Goal: Task Accomplishment & Management: Use online tool/utility

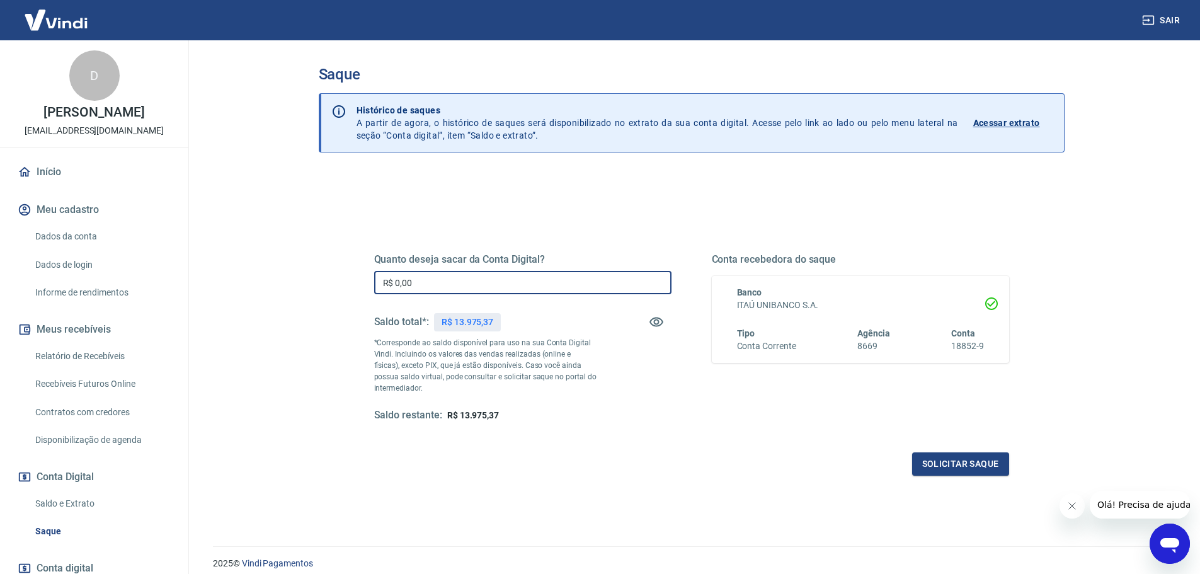
click at [438, 287] on input "R$ 0,00" at bounding box center [522, 282] width 297 height 23
type input "R$ 13.975,37"
click at [944, 461] on button "Solicitar saque" at bounding box center [960, 463] width 97 height 23
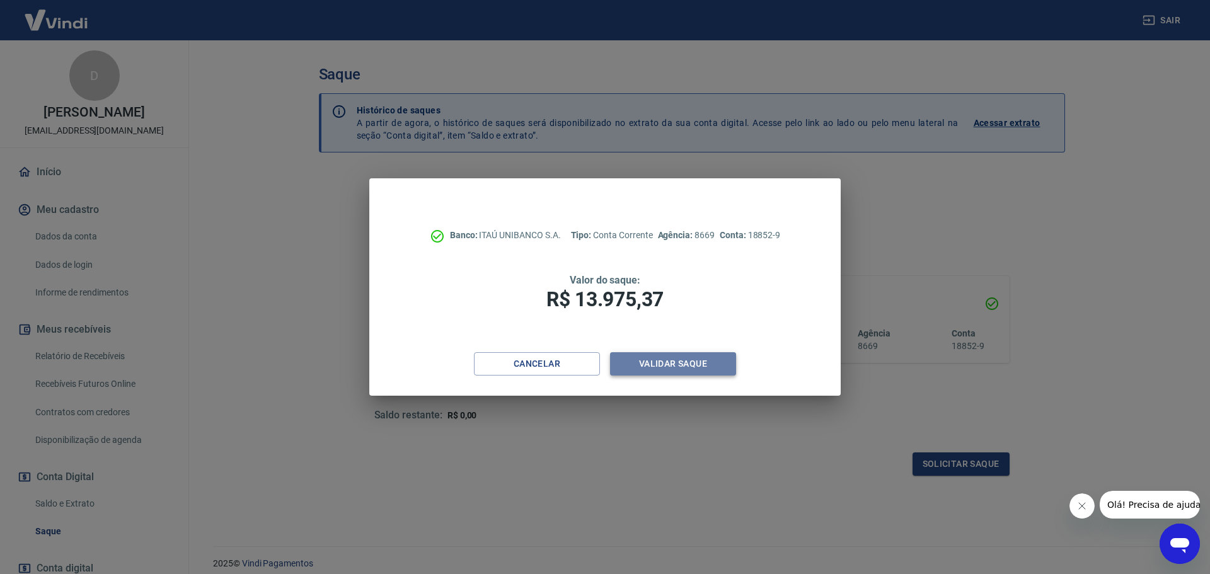
click at [668, 363] on button "Validar saque" at bounding box center [673, 363] width 126 height 23
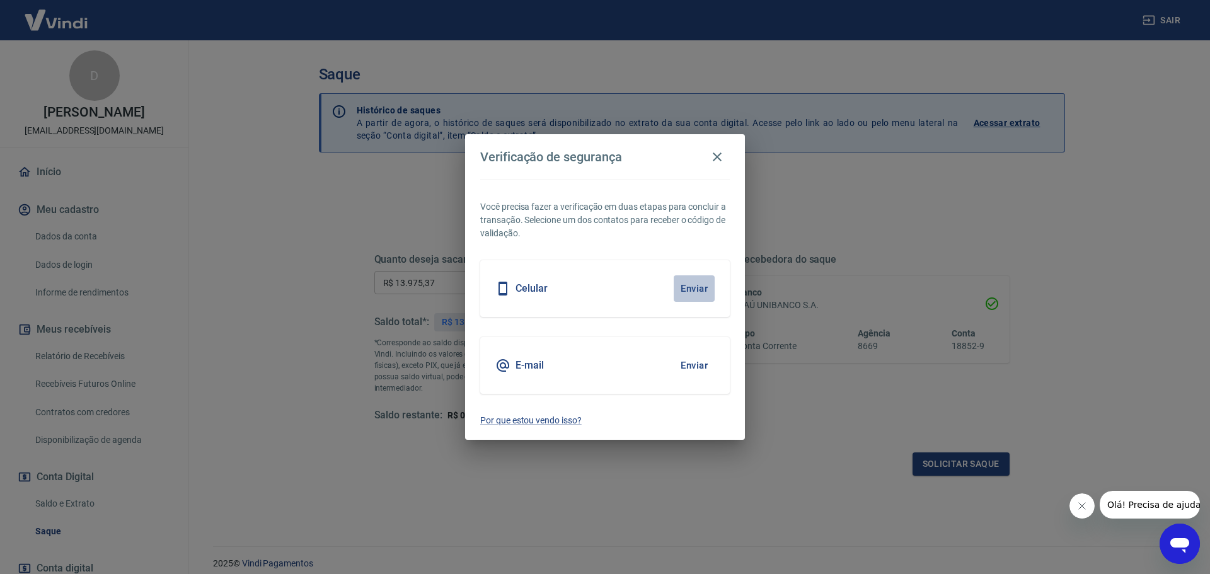
click at [700, 291] on button "Enviar" at bounding box center [694, 288] width 41 height 26
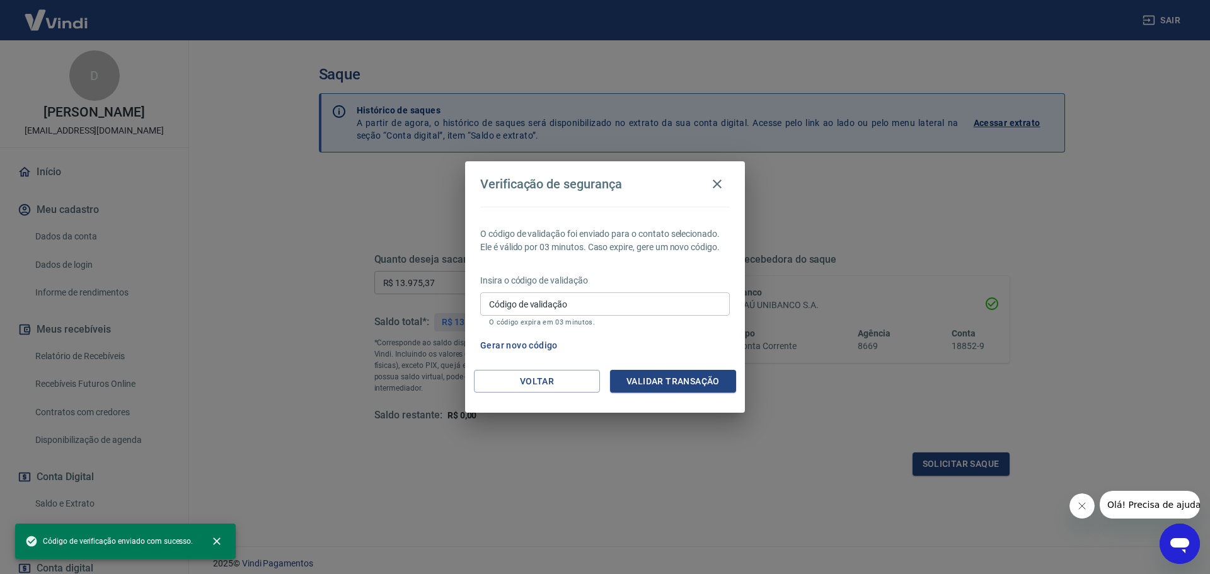
click at [1078, 509] on icon "Fechar mensagem da empresa" at bounding box center [1081, 506] width 6 height 6
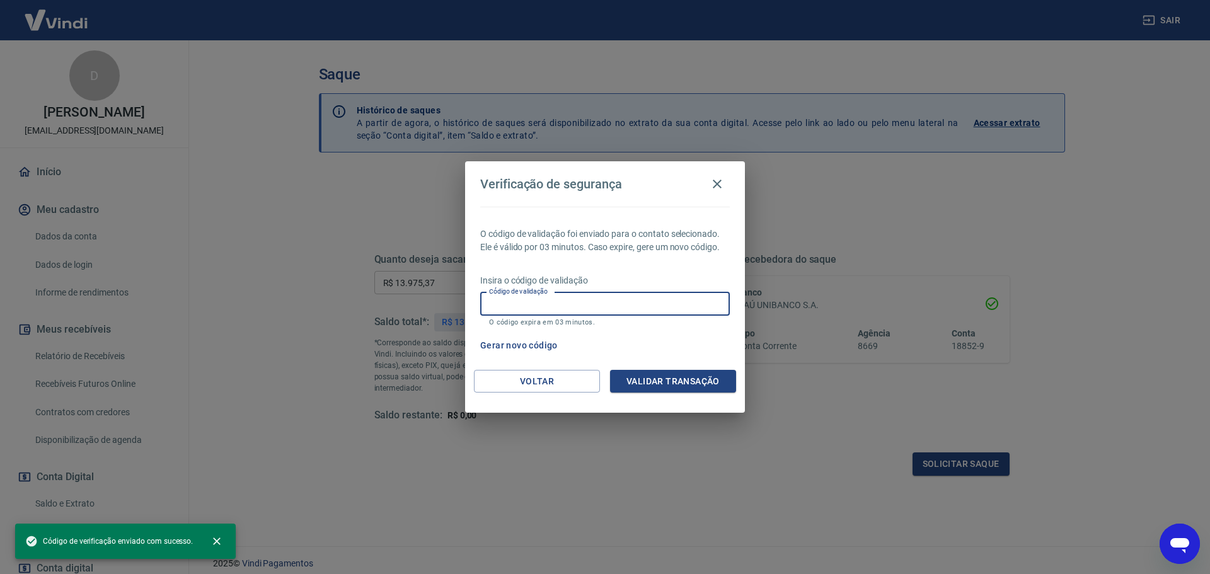
click at [577, 307] on input "Código de validação" at bounding box center [604, 303] width 249 height 23
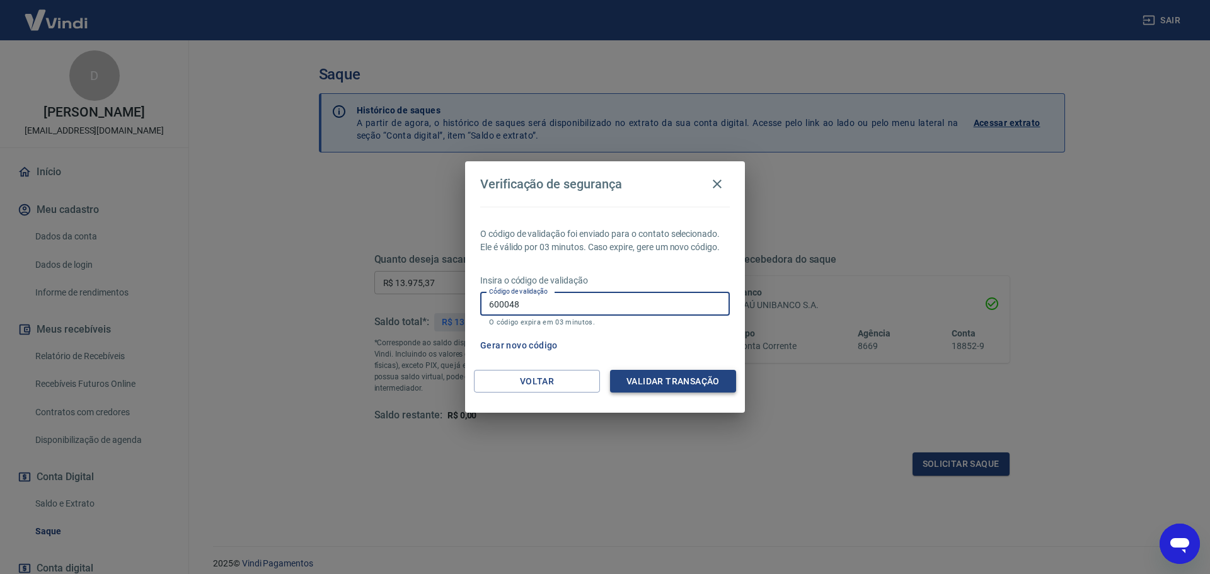
type input "600048"
click at [641, 380] on button "Validar transação" at bounding box center [673, 381] width 126 height 23
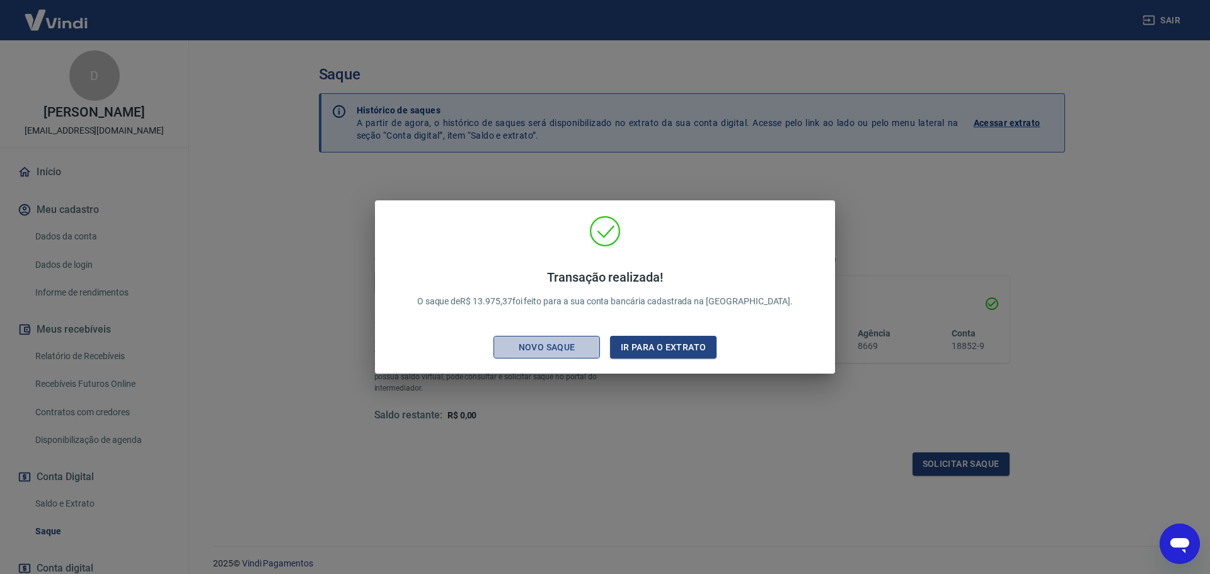
click at [573, 340] on div "Novo saque" at bounding box center [546, 348] width 87 height 16
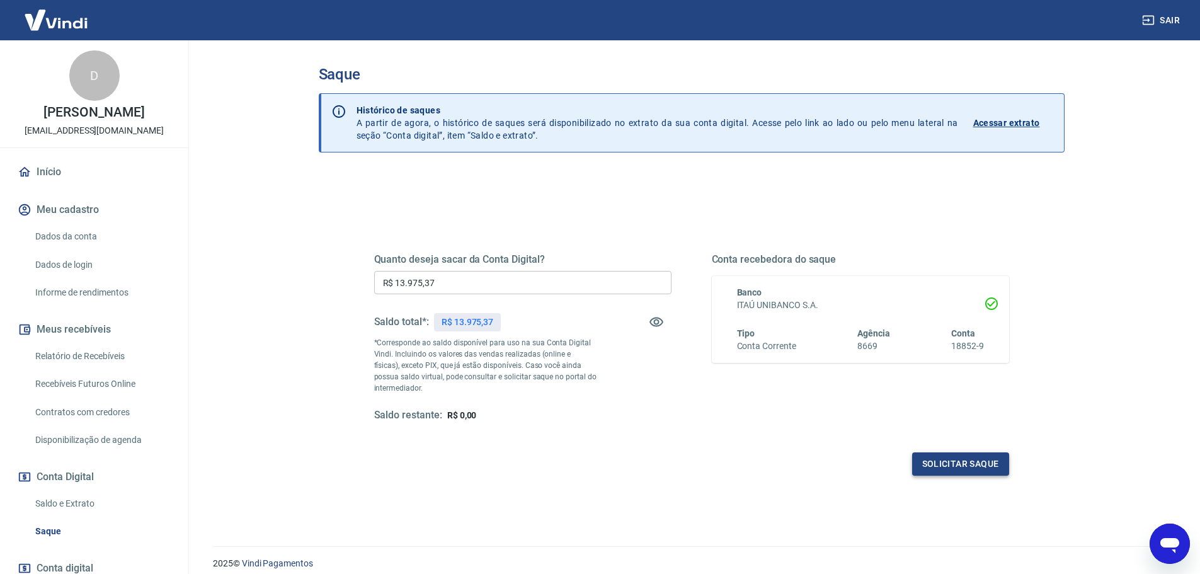
click at [979, 462] on button "Solicitar saque" at bounding box center [960, 463] width 97 height 23
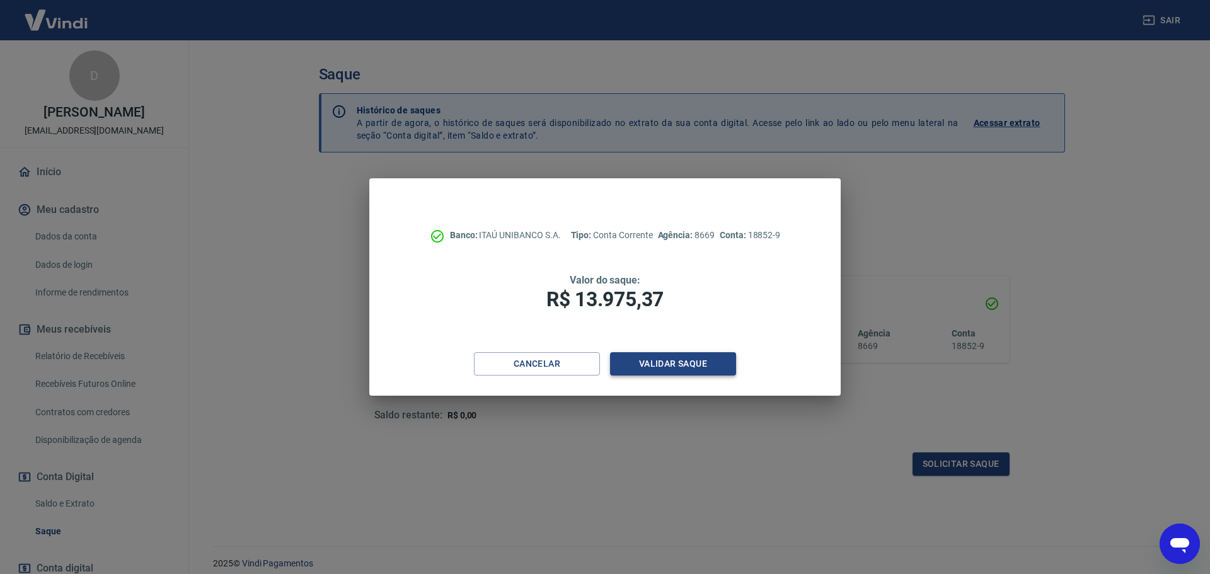
click at [663, 363] on button "Validar saque" at bounding box center [673, 363] width 126 height 23
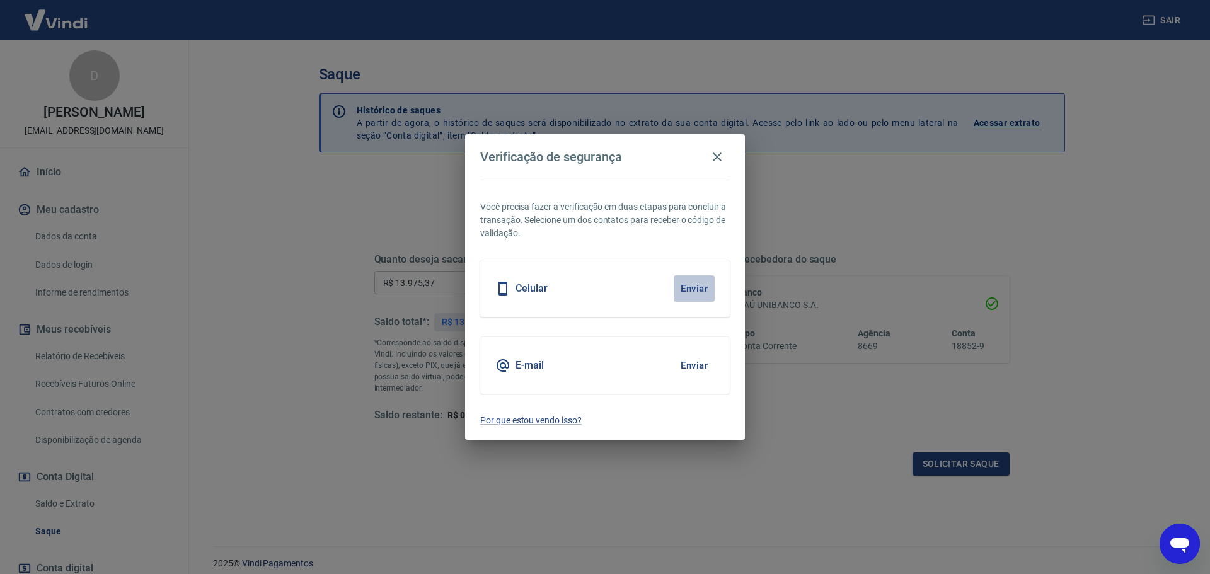
click at [685, 290] on button "Enviar" at bounding box center [694, 288] width 41 height 26
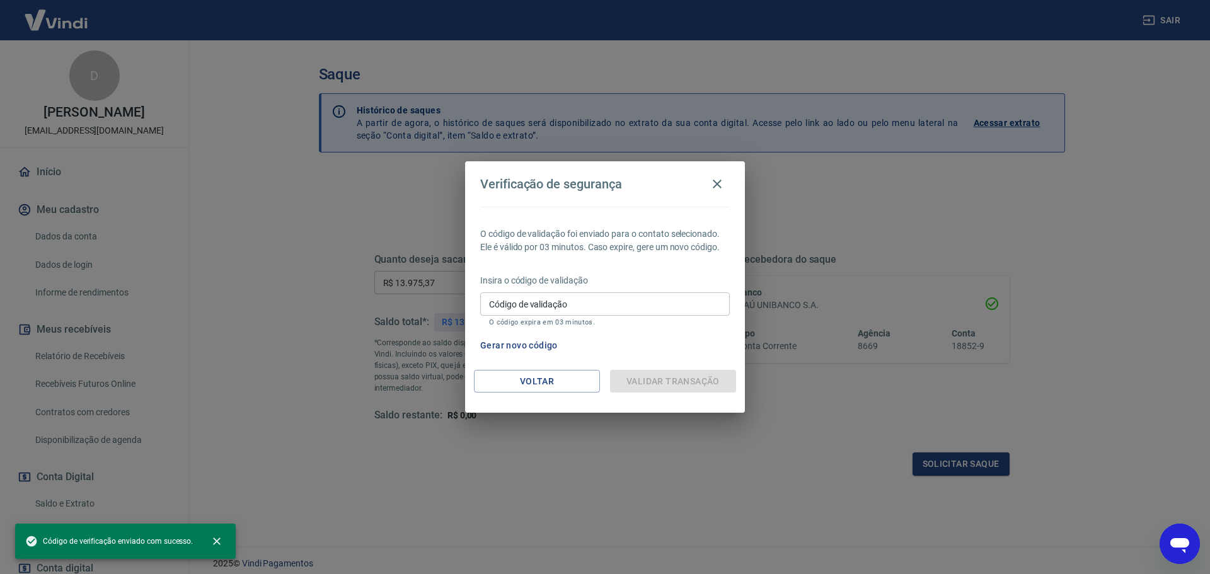
click at [645, 304] on input "Código de validação" at bounding box center [604, 303] width 249 height 23
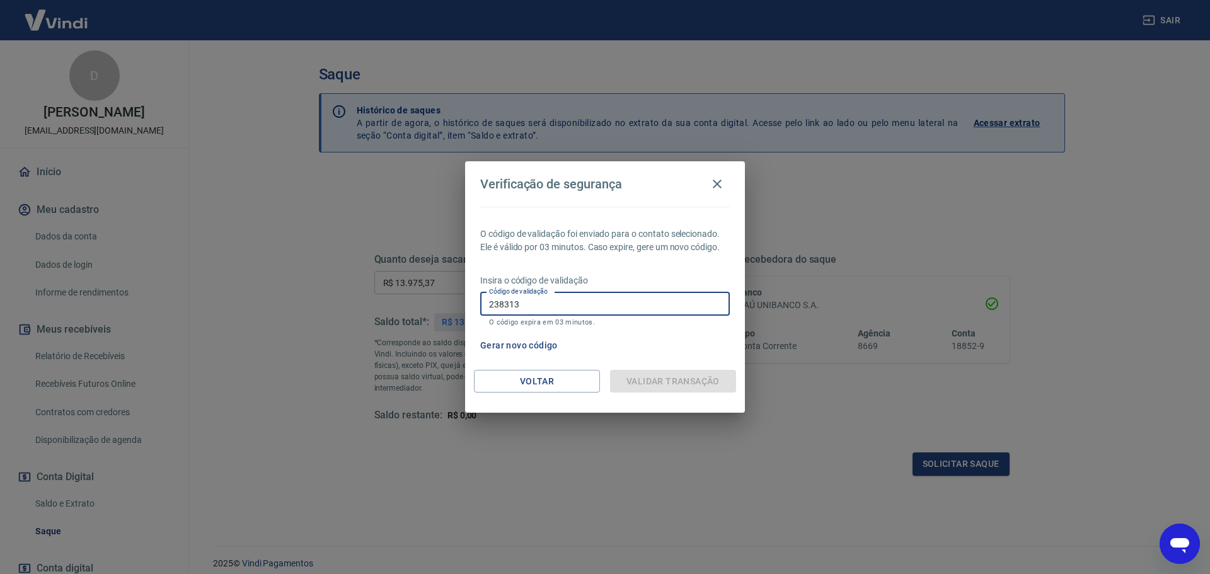
click at [608, 303] on input "238313" at bounding box center [604, 303] width 249 height 23
click at [597, 303] on input "238313" at bounding box center [604, 303] width 249 height 23
type input "238313"
click at [722, 178] on icon "button" at bounding box center [716, 183] width 15 height 15
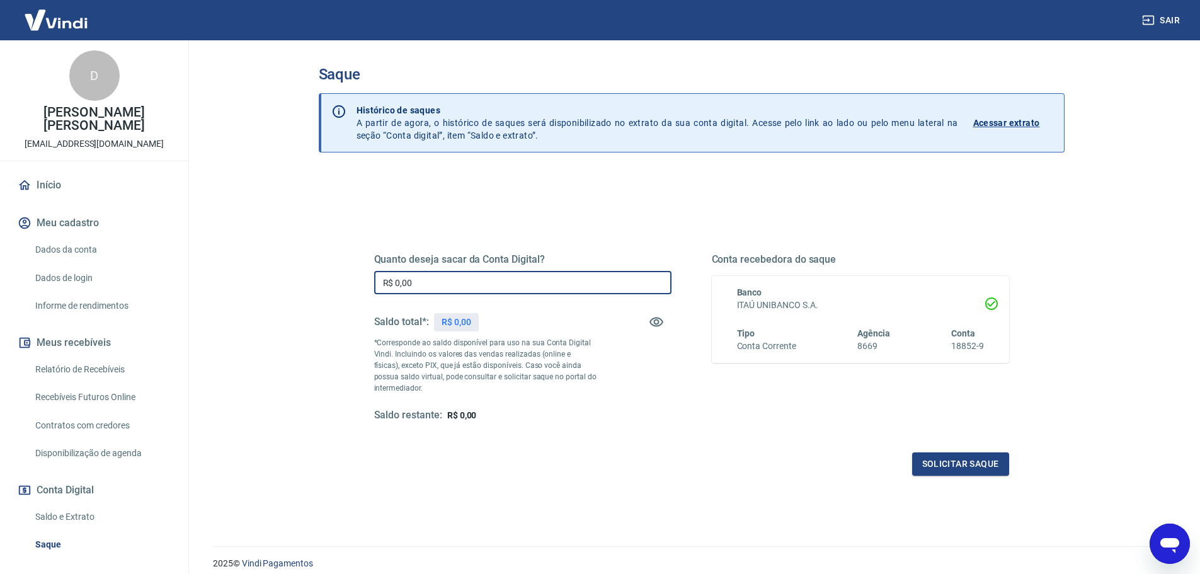
click at [450, 282] on input "R$ 0,00" at bounding box center [522, 282] width 297 height 23
